Goal: Check status: Check status

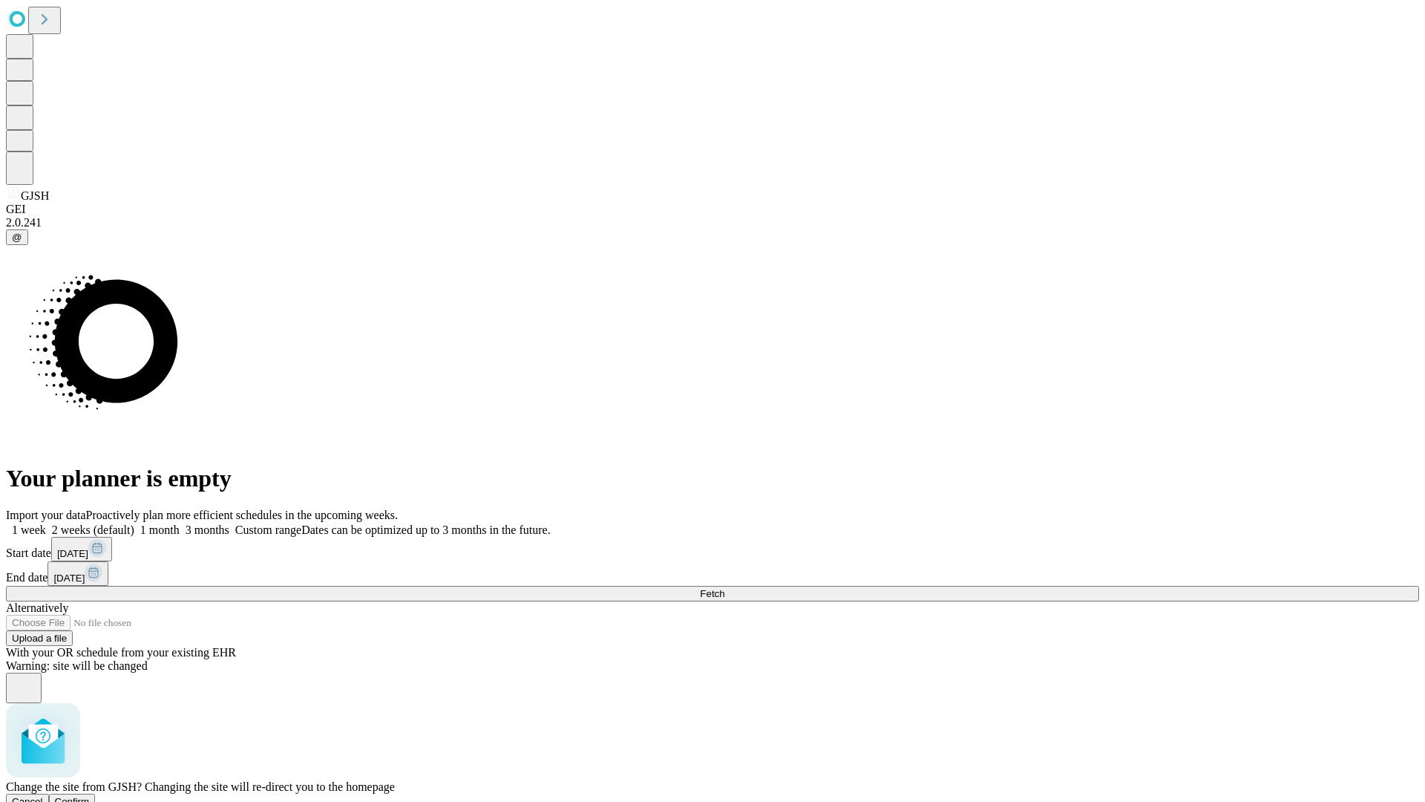
click at [90, 796] on span "Confirm" at bounding box center [72, 801] width 35 height 11
click at [46, 523] on label "1 week" at bounding box center [26, 529] width 40 height 13
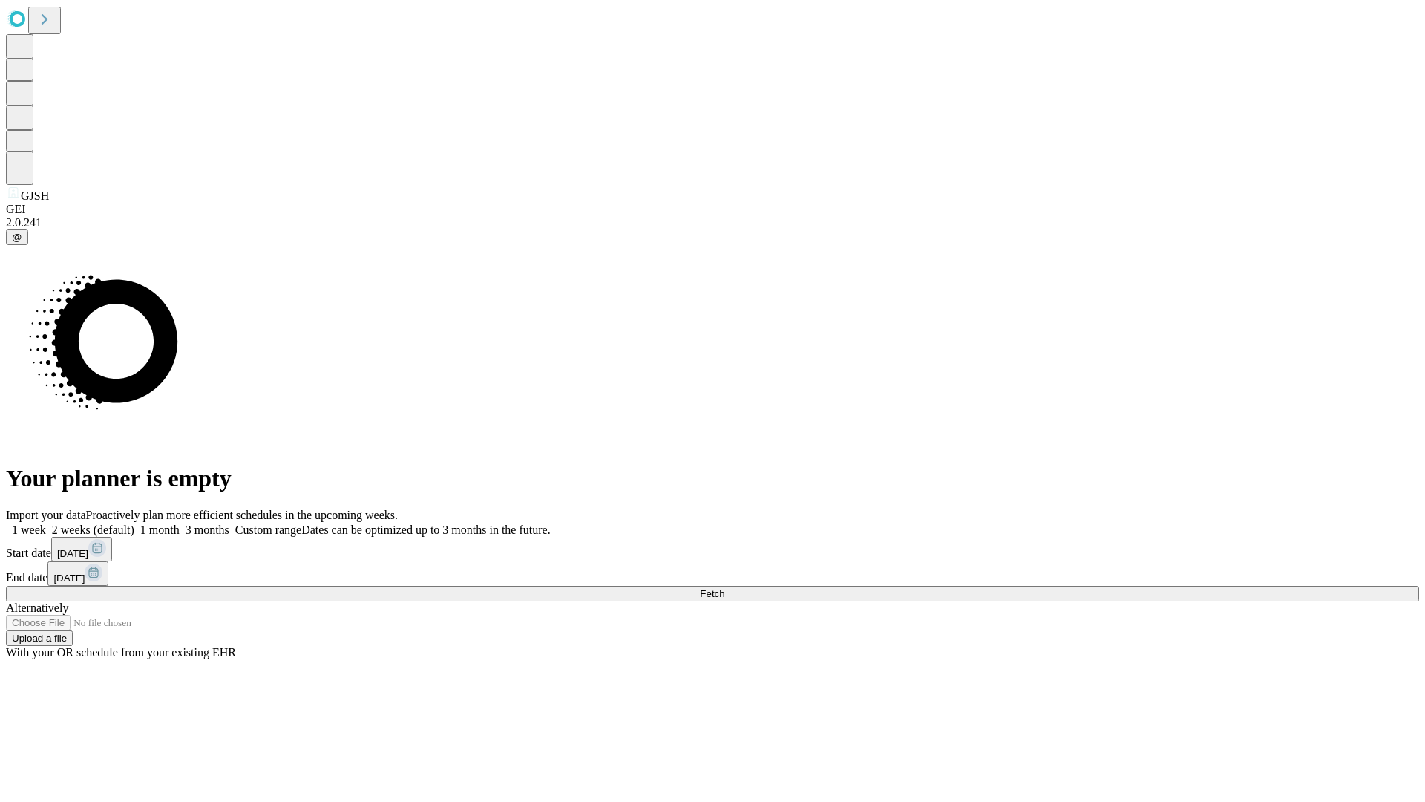
click at [725, 588] on span "Fetch" at bounding box center [712, 593] width 24 height 11
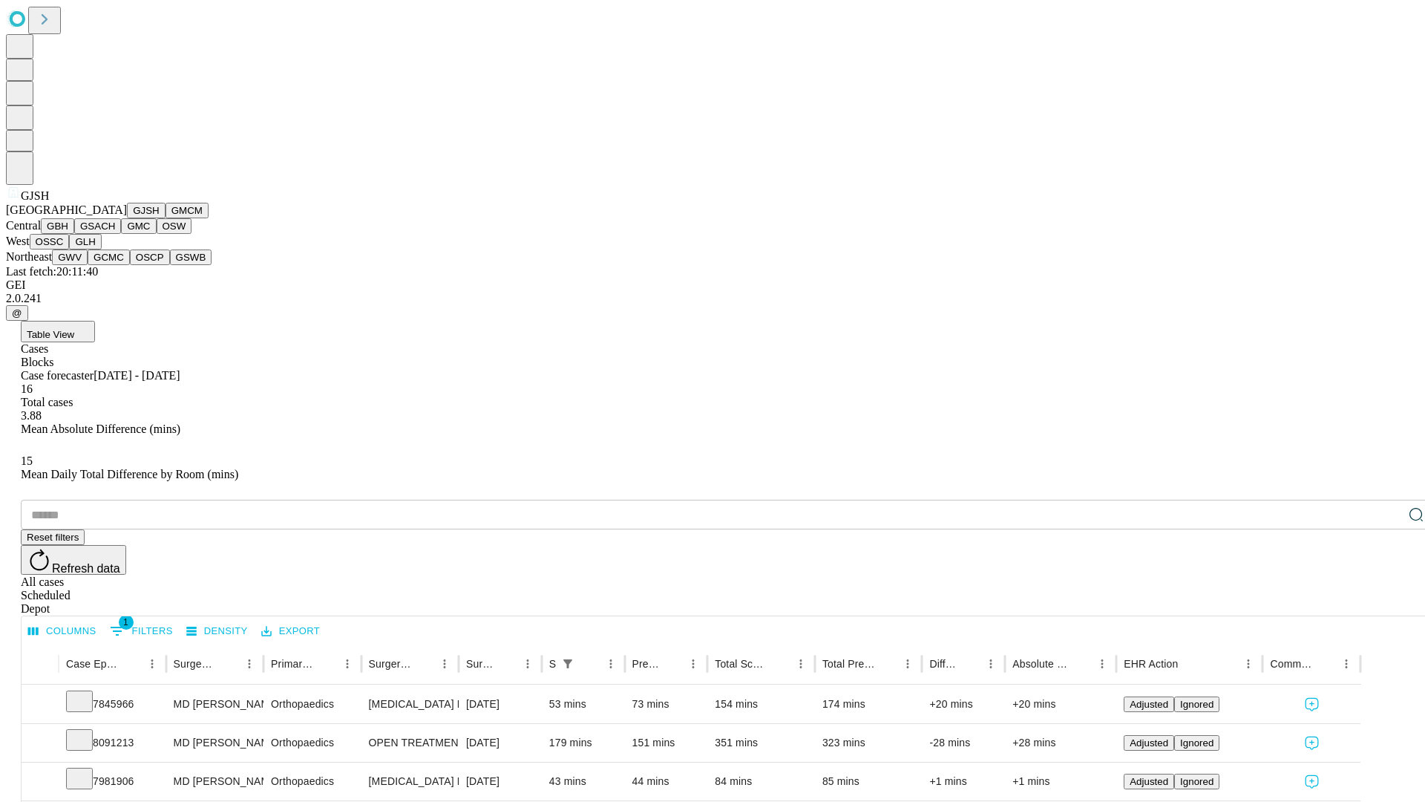
click at [166, 218] on button "GMCM" at bounding box center [187, 211] width 43 height 16
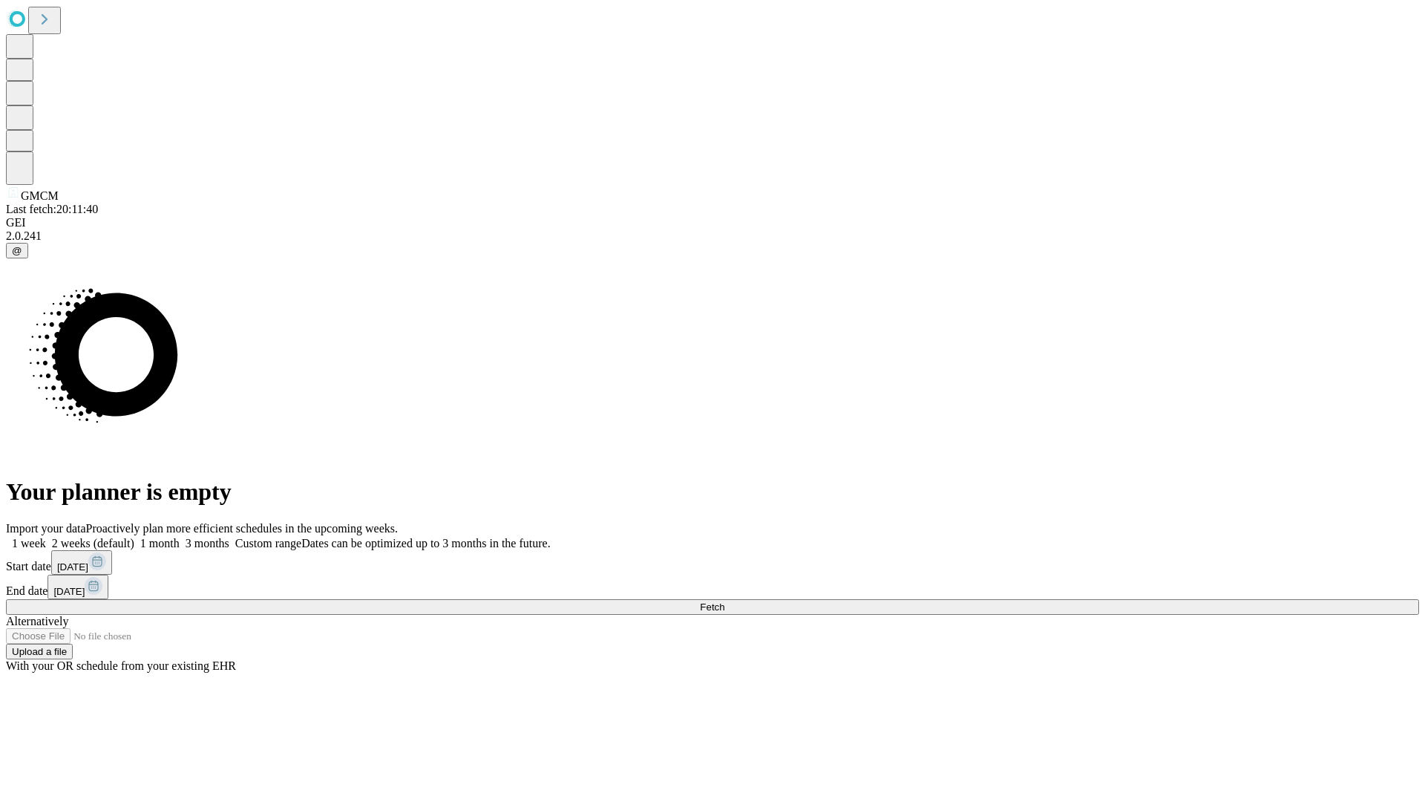
click at [46, 537] on label "1 week" at bounding box center [26, 543] width 40 height 13
click at [725, 601] on span "Fetch" at bounding box center [712, 606] width 24 height 11
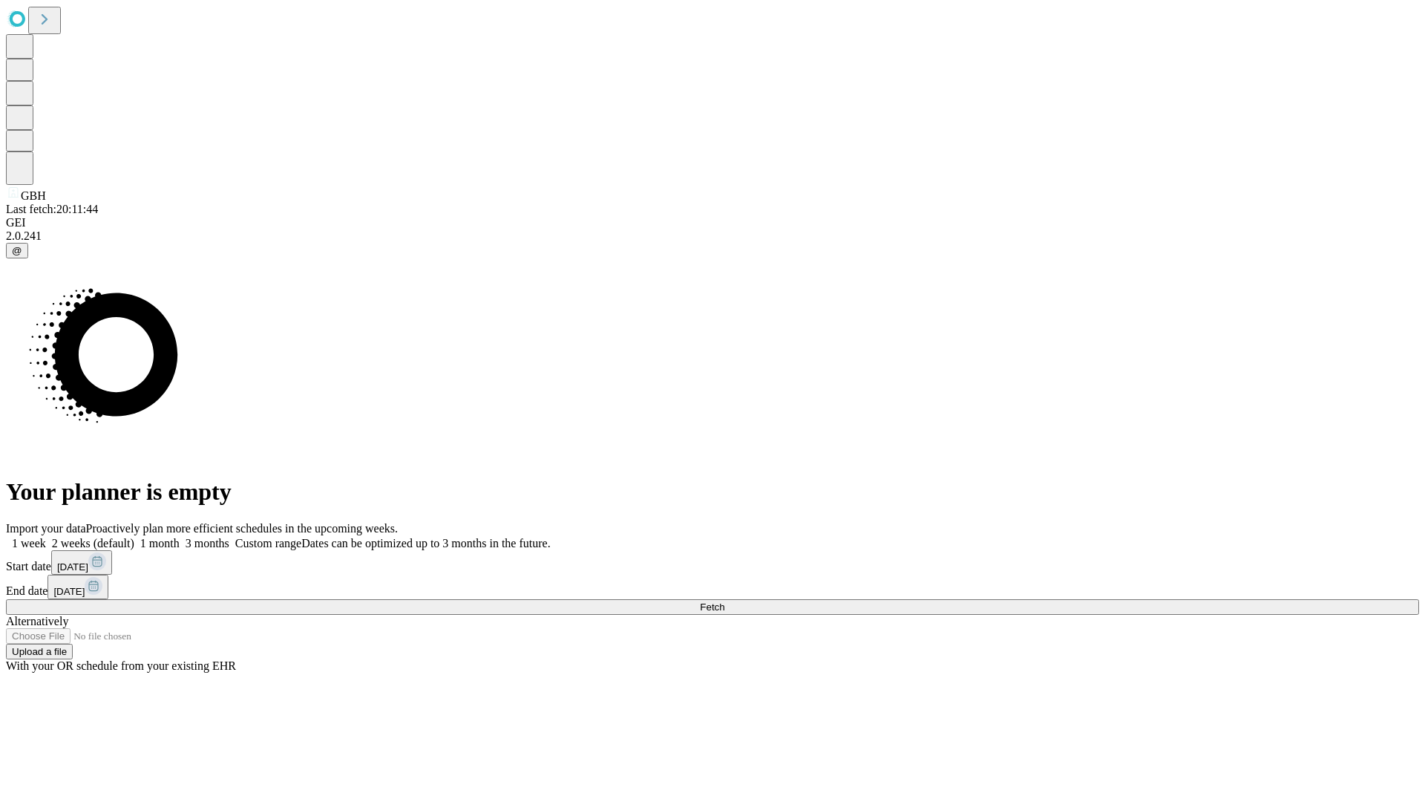
click at [46, 537] on label "1 week" at bounding box center [26, 543] width 40 height 13
click at [725, 601] on span "Fetch" at bounding box center [712, 606] width 24 height 11
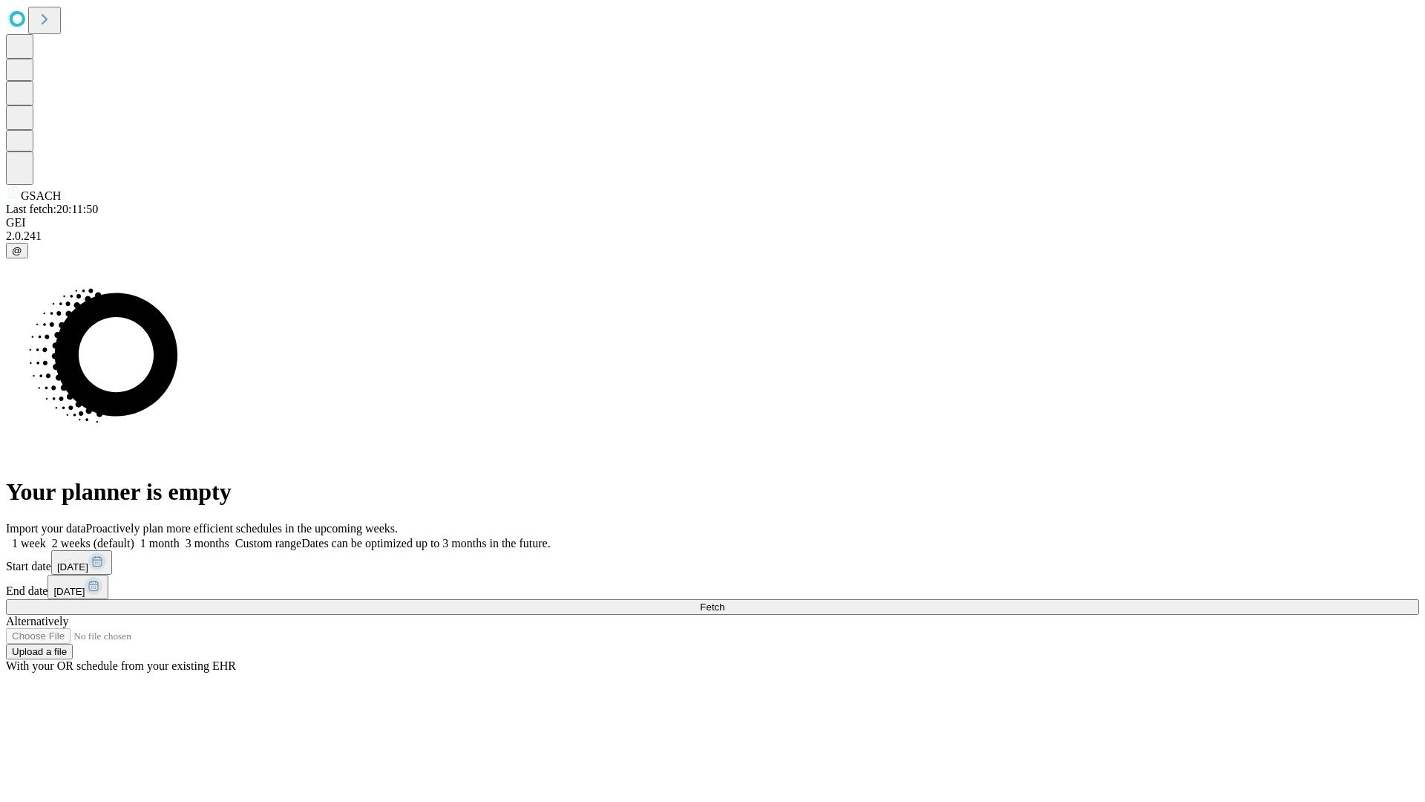
click at [46, 537] on label "1 week" at bounding box center [26, 543] width 40 height 13
click at [725, 601] on span "Fetch" at bounding box center [712, 606] width 24 height 11
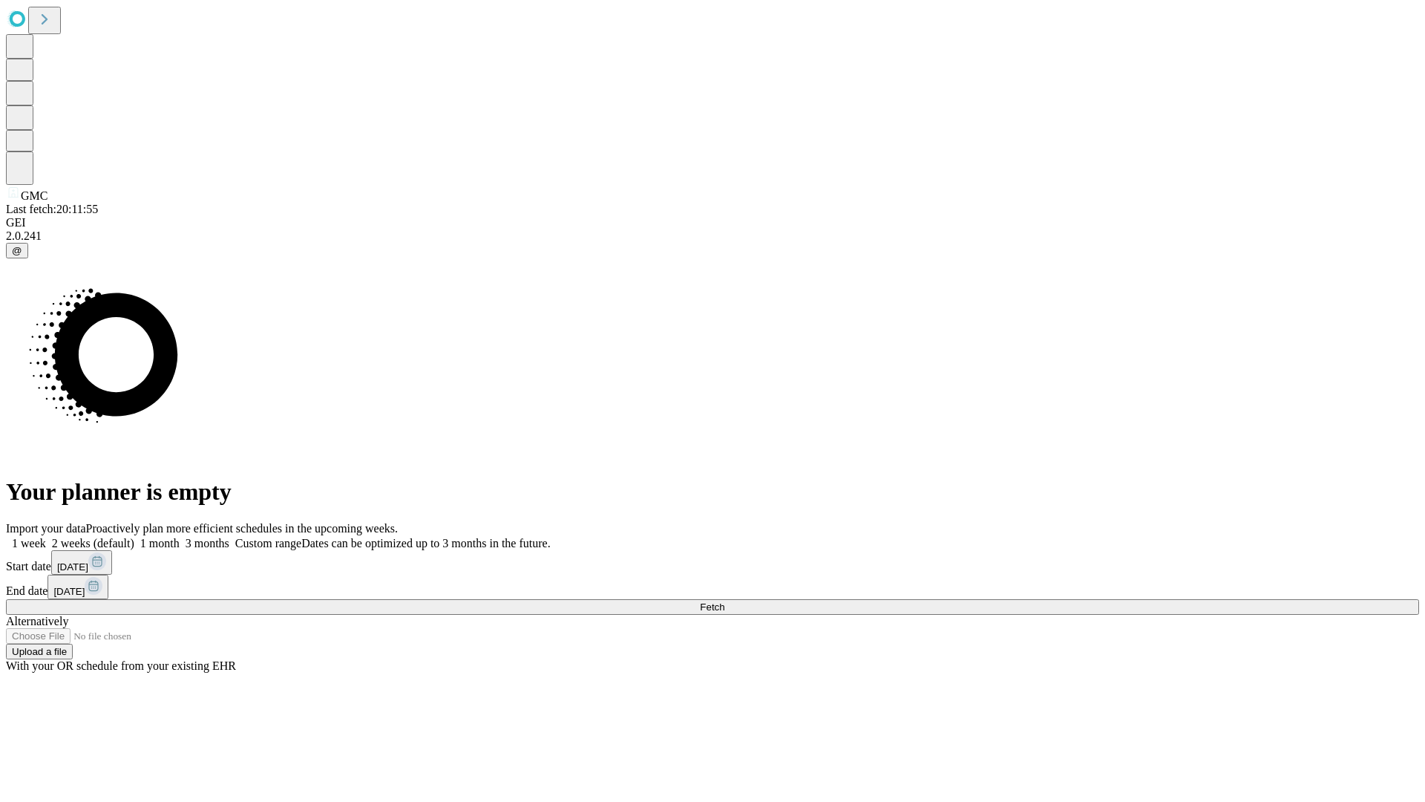
click at [46, 537] on label "1 week" at bounding box center [26, 543] width 40 height 13
click at [725, 601] on span "Fetch" at bounding box center [712, 606] width 24 height 11
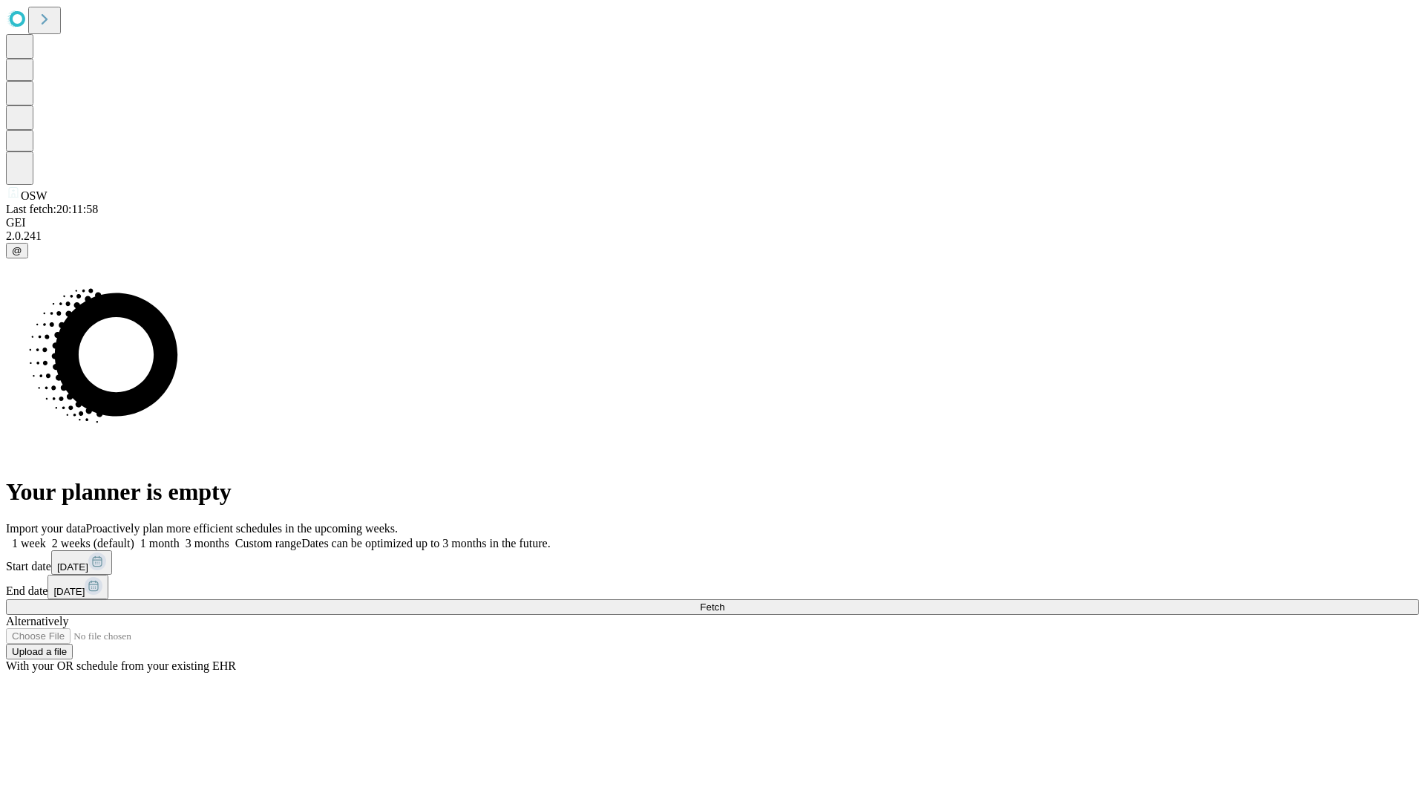
click at [46, 537] on label "1 week" at bounding box center [26, 543] width 40 height 13
click at [725, 601] on span "Fetch" at bounding box center [712, 606] width 24 height 11
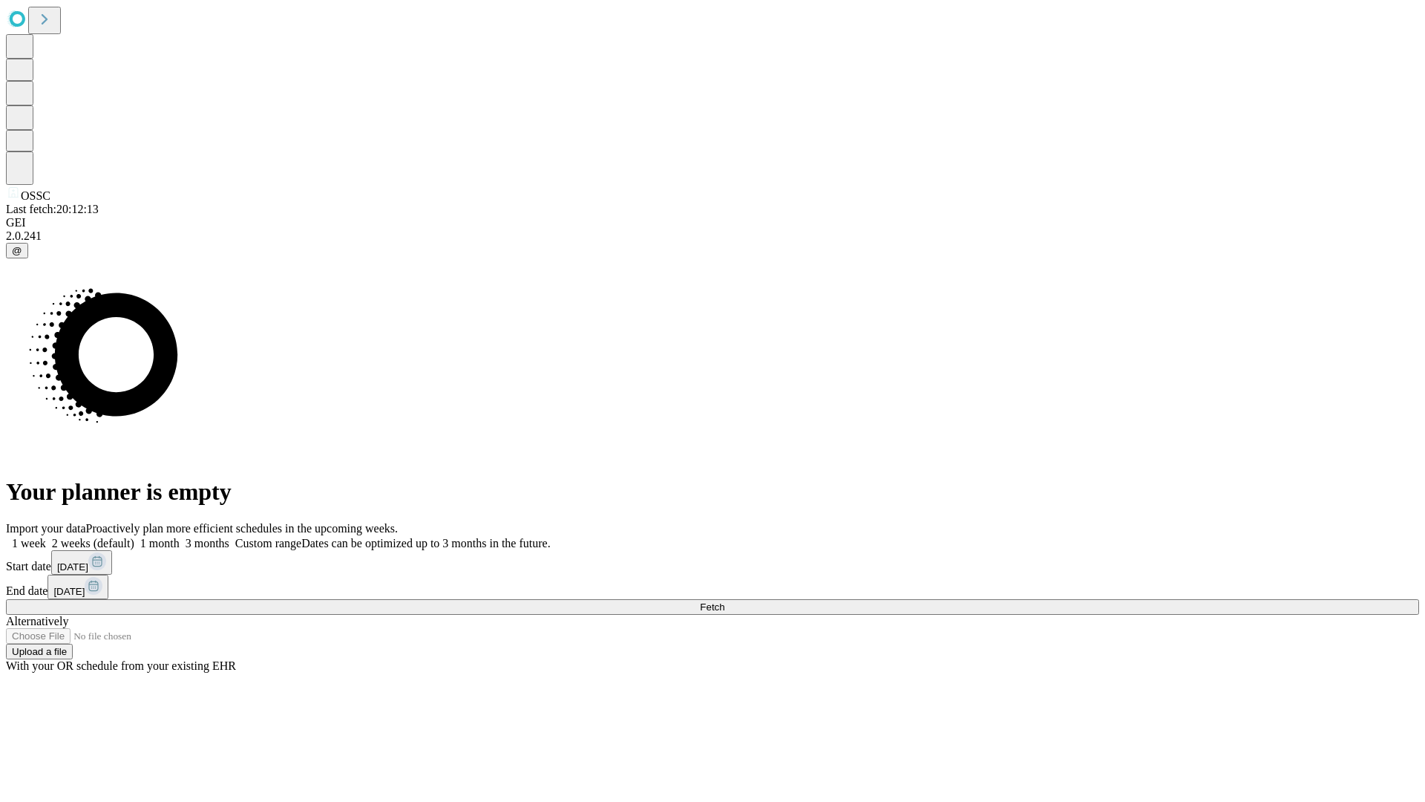
click at [46, 537] on label "1 week" at bounding box center [26, 543] width 40 height 13
click at [725, 601] on span "Fetch" at bounding box center [712, 606] width 24 height 11
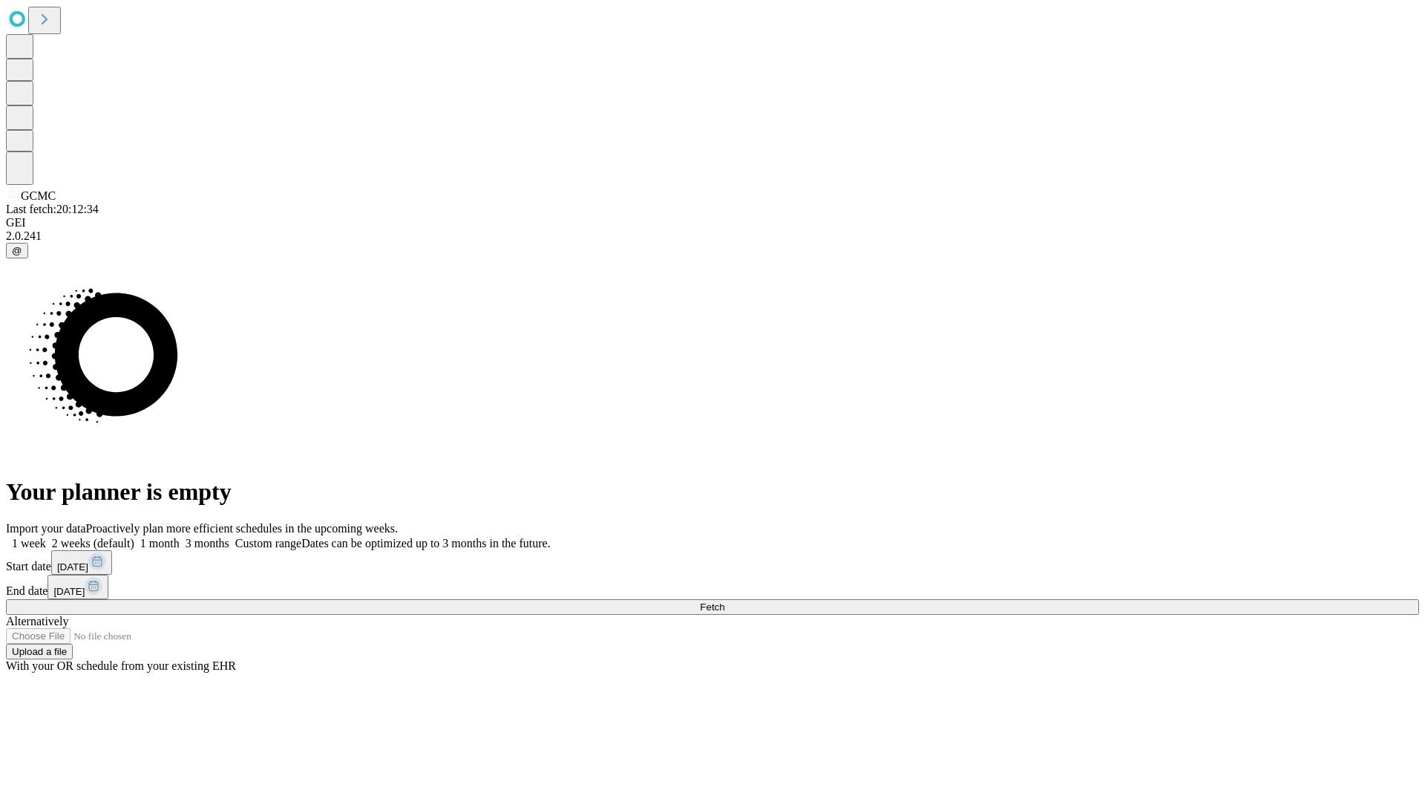
click at [46, 537] on label "1 week" at bounding box center [26, 543] width 40 height 13
click at [725, 601] on span "Fetch" at bounding box center [712, 606] width 24 height 11
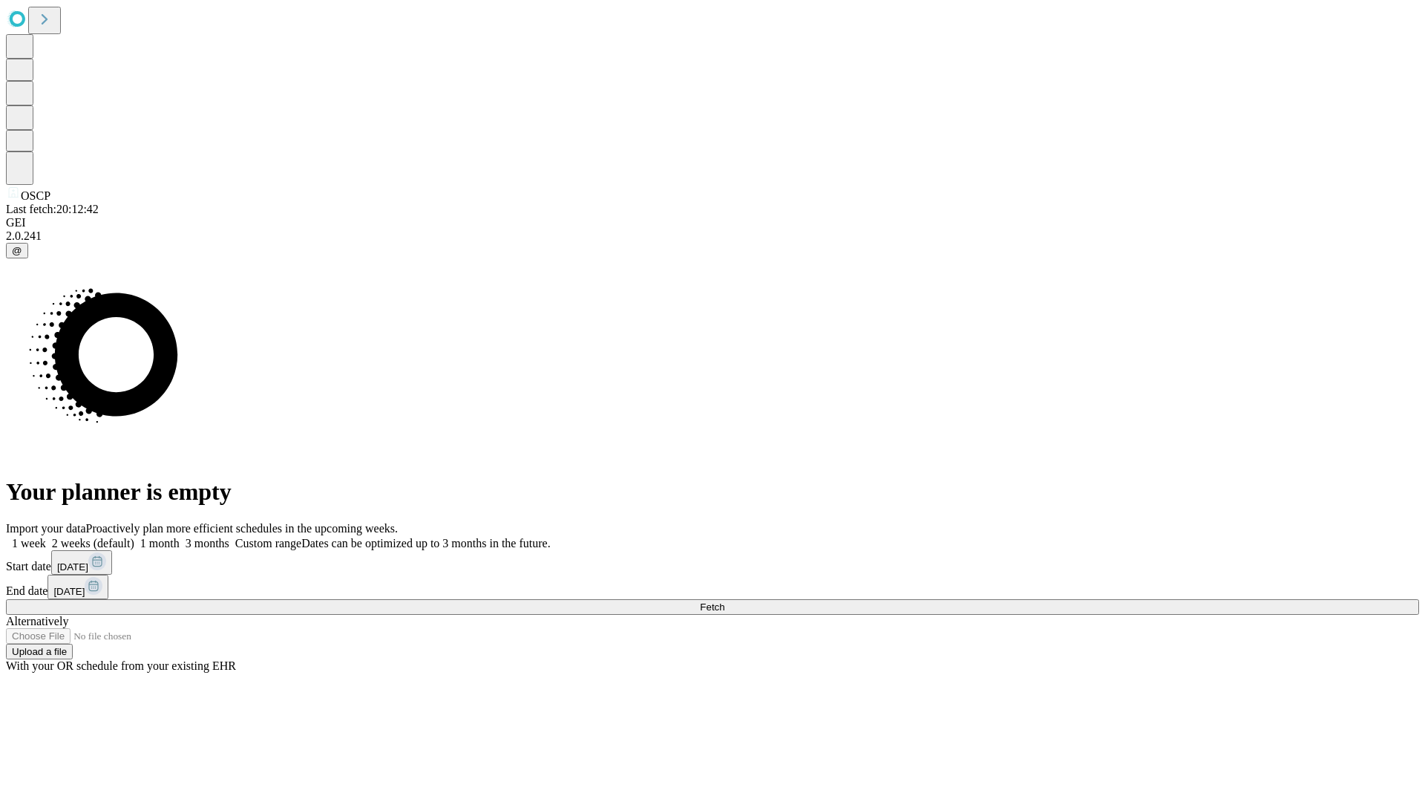
click at [46, 537] on label "1 week" at bounding box center [26, 543] width 40 height 13
click at [725, 601] on span "Fetch" at bounding box center [712, 606] width 24 height 11
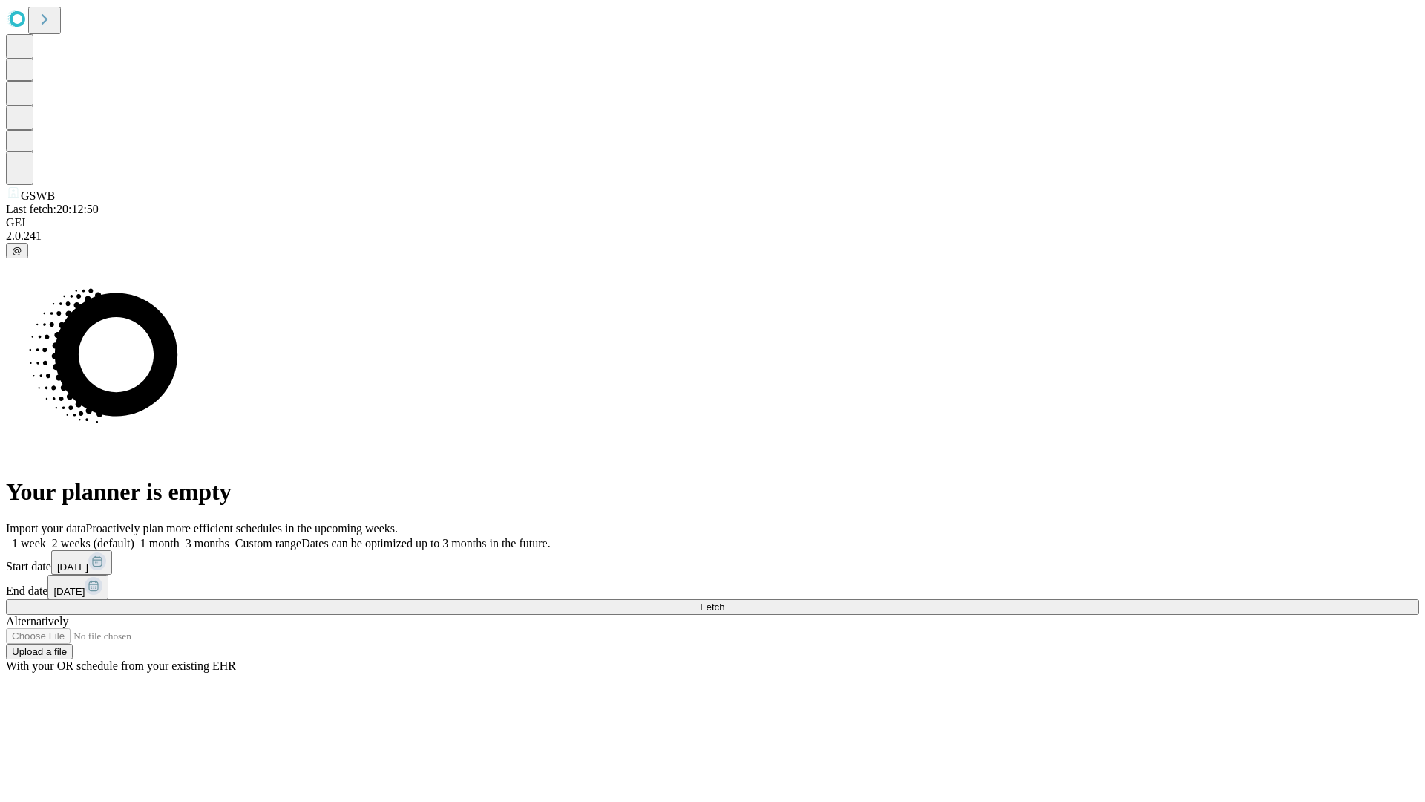
click at [46, 537] on label "1 week" at bounding box center [26, 543] width 40 height 13
click at [725, 601] on span "Fetch" at bounding box center [712, 606] width 24 height 11
